Goal: Find specific page/section: Find specific page/section

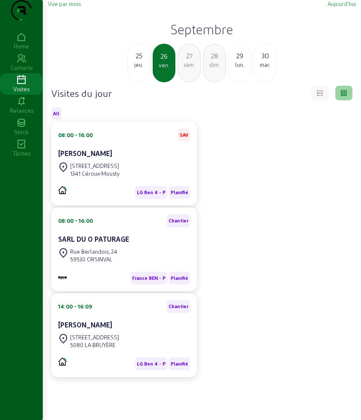
click at [219, 122] on div "08:00 - 16:00 SAV Karin Wouters Rue Nicaise, 8 1341 Céroux-Mousty LG Ben 4 - P …" at bounding box center [202, 249] width 312 height 255
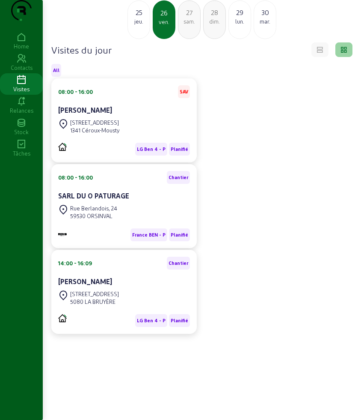
click at [165, 23] on div "ven." at bounding box center [164, 22] width 21 height 8
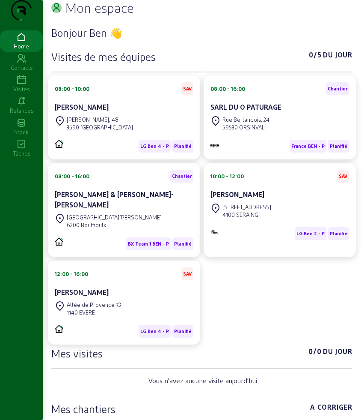
click at [21, 85] on icon at bounding box center [21, 80] width 43 height 10
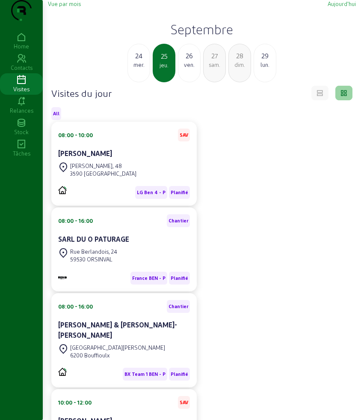
click at [192, 69] on div "ven." at bounding box center [190, 65] width 22 height 8
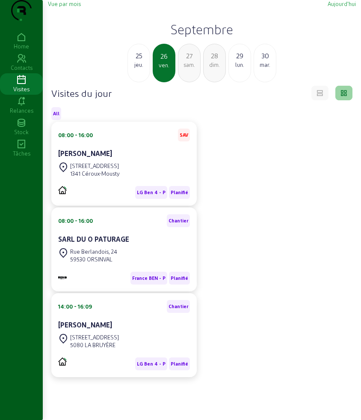
click at [133, 69] on div "jeu." at bounding box center [139, 65] width 22 height 8
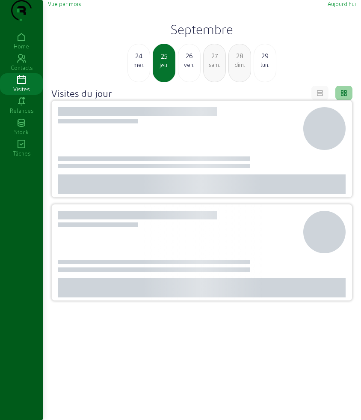
click at [133, 69] on div "mer." at bounding box center [139, 65] width 22 height 8
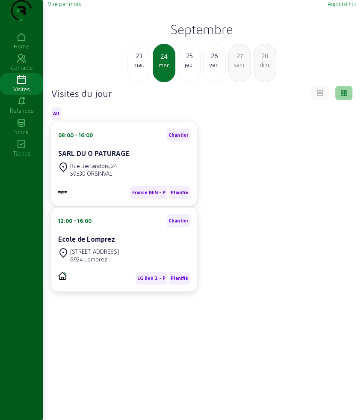
click at [140, 69] on div "mar." at bounding box center [139, 65] width 22 height 8
